Goal: Transaction & Acquisition: Purchase product/service

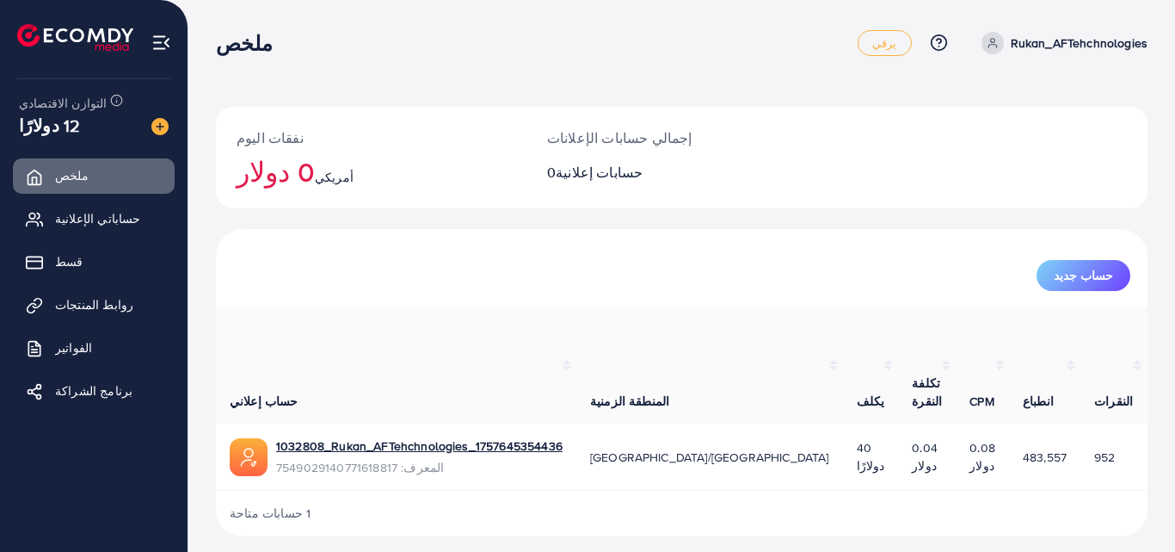
click at [843, 423] on td "40 دولارًا" at bounding box center [871, 456] width 56 height 67
click at [1147, 423] on td "0.2" at bounding box center [1178, 456] width 62 height 67
click at [1081, 423] on td "952" at bounding box center [1114, 456] width 66 height 67
click at [1147, 423] on td "0.2" at bounding box center [1178, 456] width 62 height 67
click at [98, 259] on link "قسط" at bounding box center [94, 261] width 162 height 34
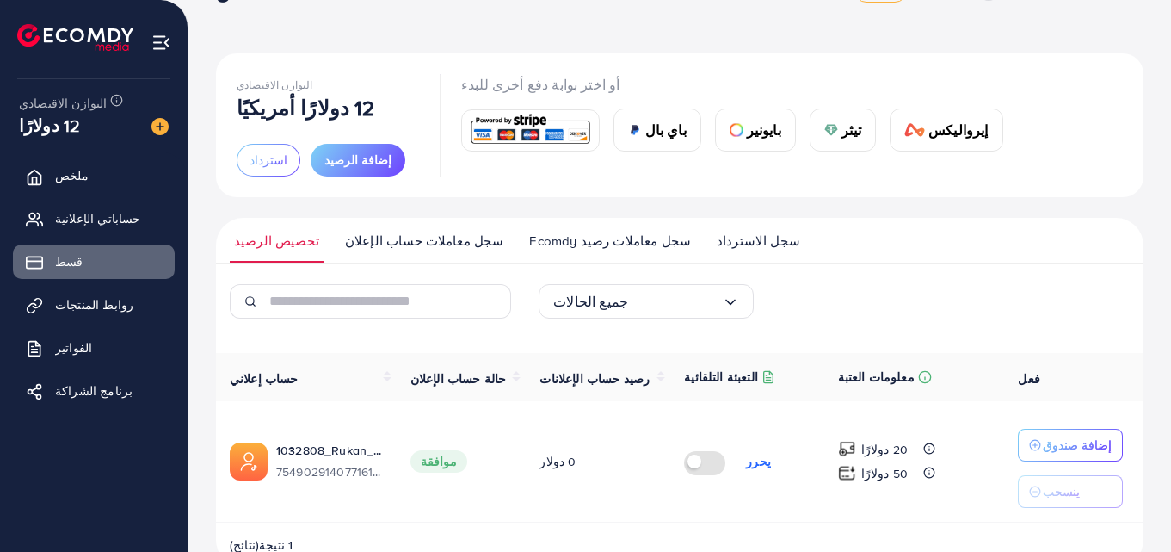
scroll to position [96, 0]
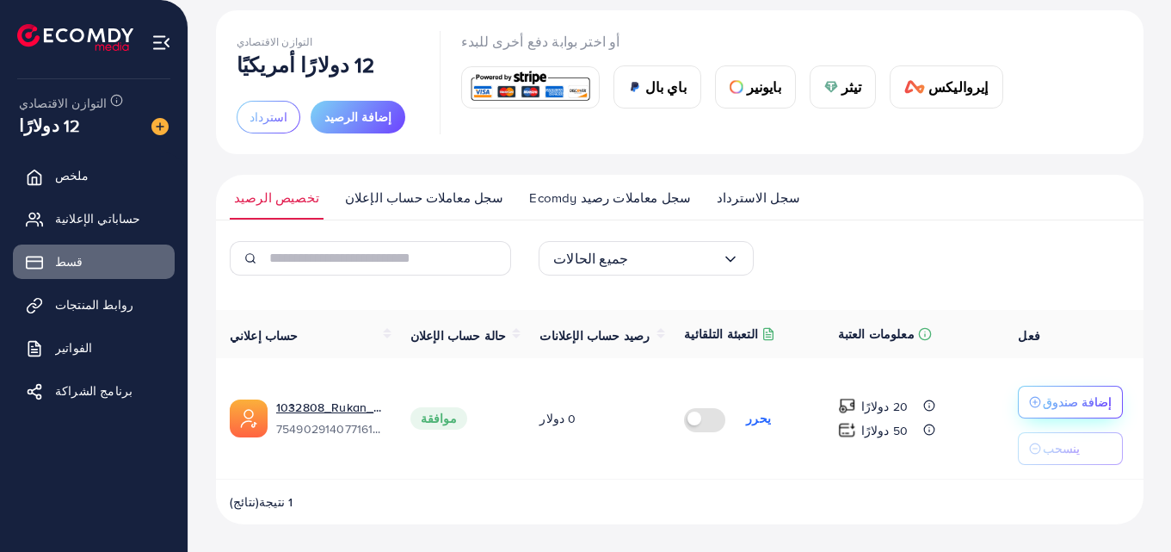
click at [1091, 402] on font "إضافة صندوق" at bounding box center [1077, 401] width 69 height 17
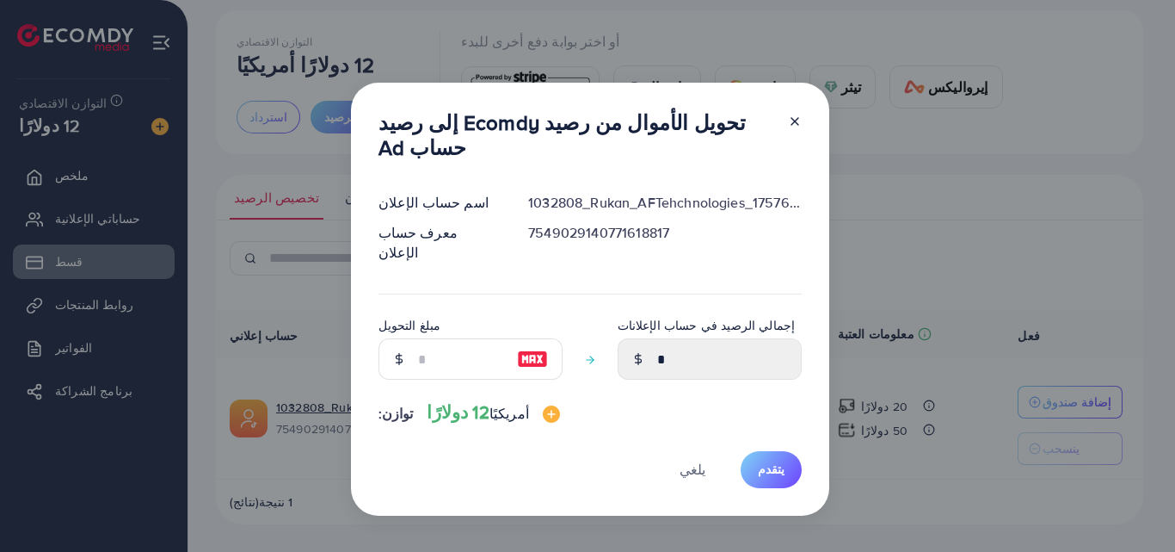
click at [790, 128] on icon at bounding box center [795, 121] width 14 height 14
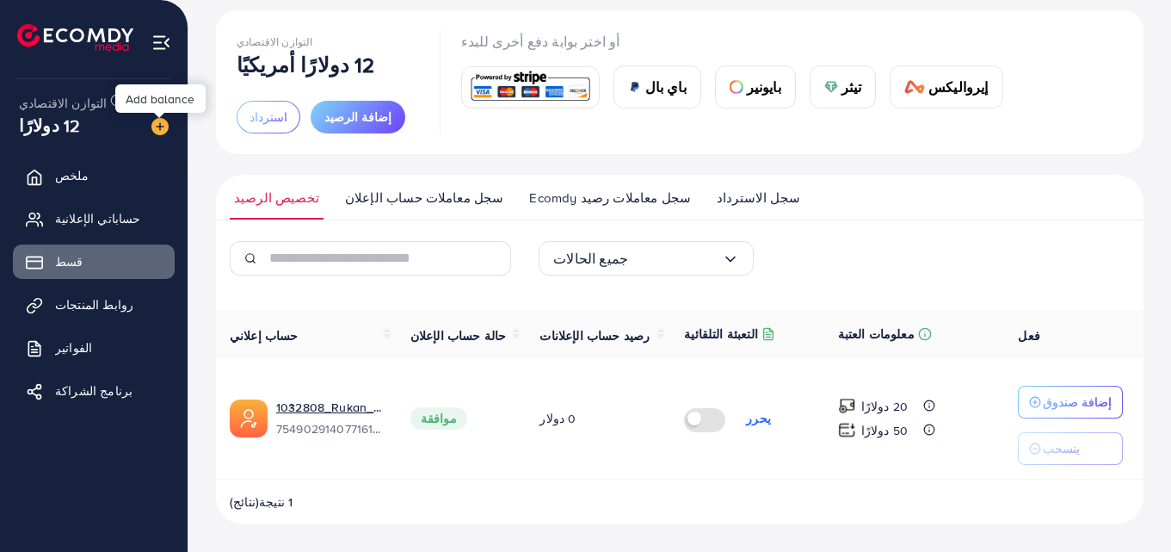
click at [153, 125] on img at bounding box center [159, 126] width 17 height 17
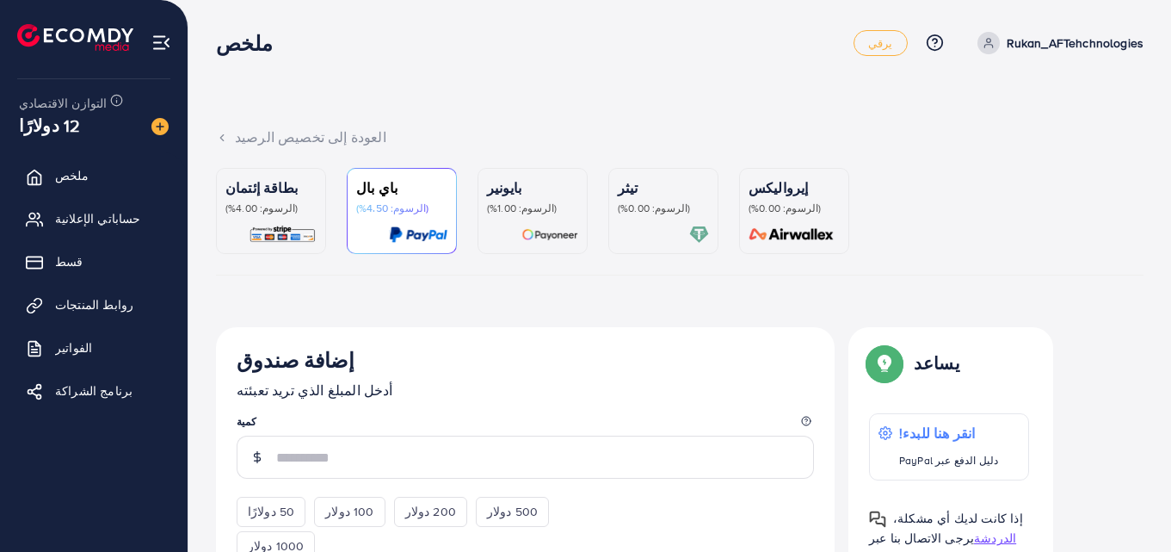
click at [280, 204] on font "(الرسوم: 4.00%)" at bounding box center [261, 207] width 72 height 15
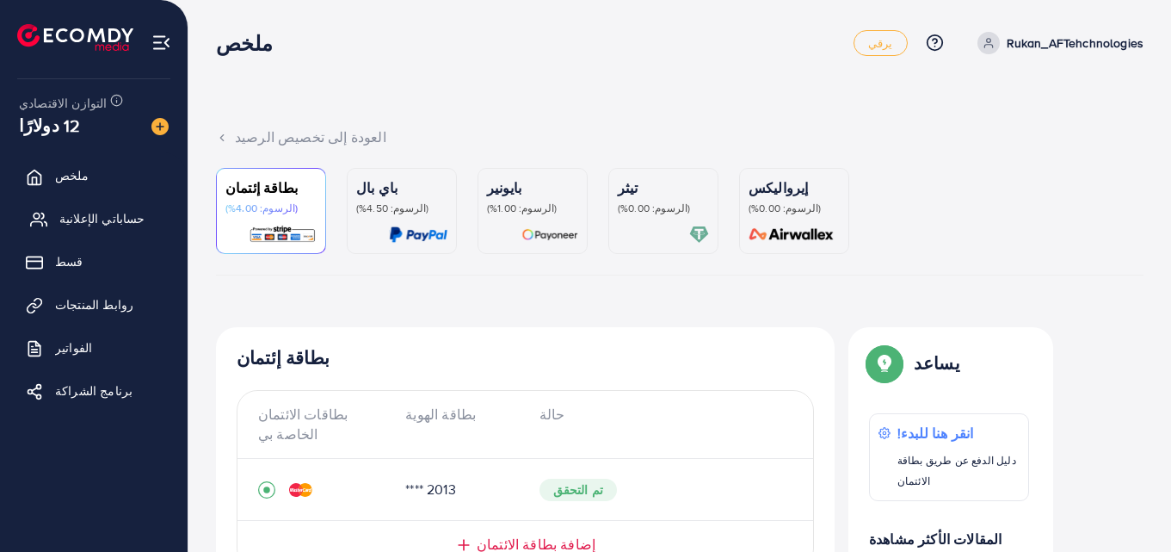
click at [77, 216] on font "حساباتي الإعلانية" at bounding box center [102, 218] width 86 height 17
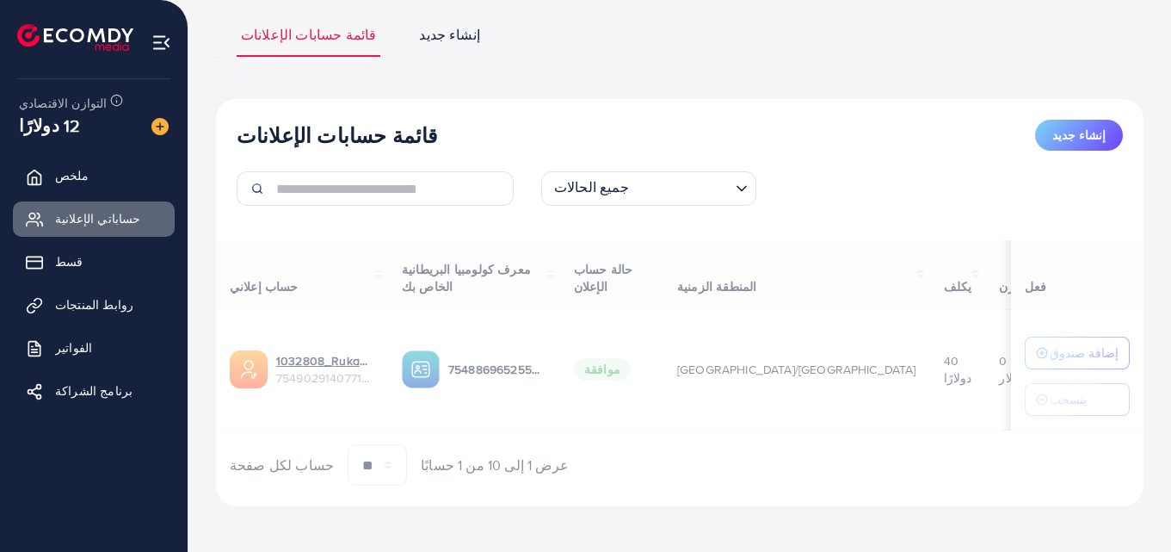
scroll to position [117, 0]
